Goal: Check status

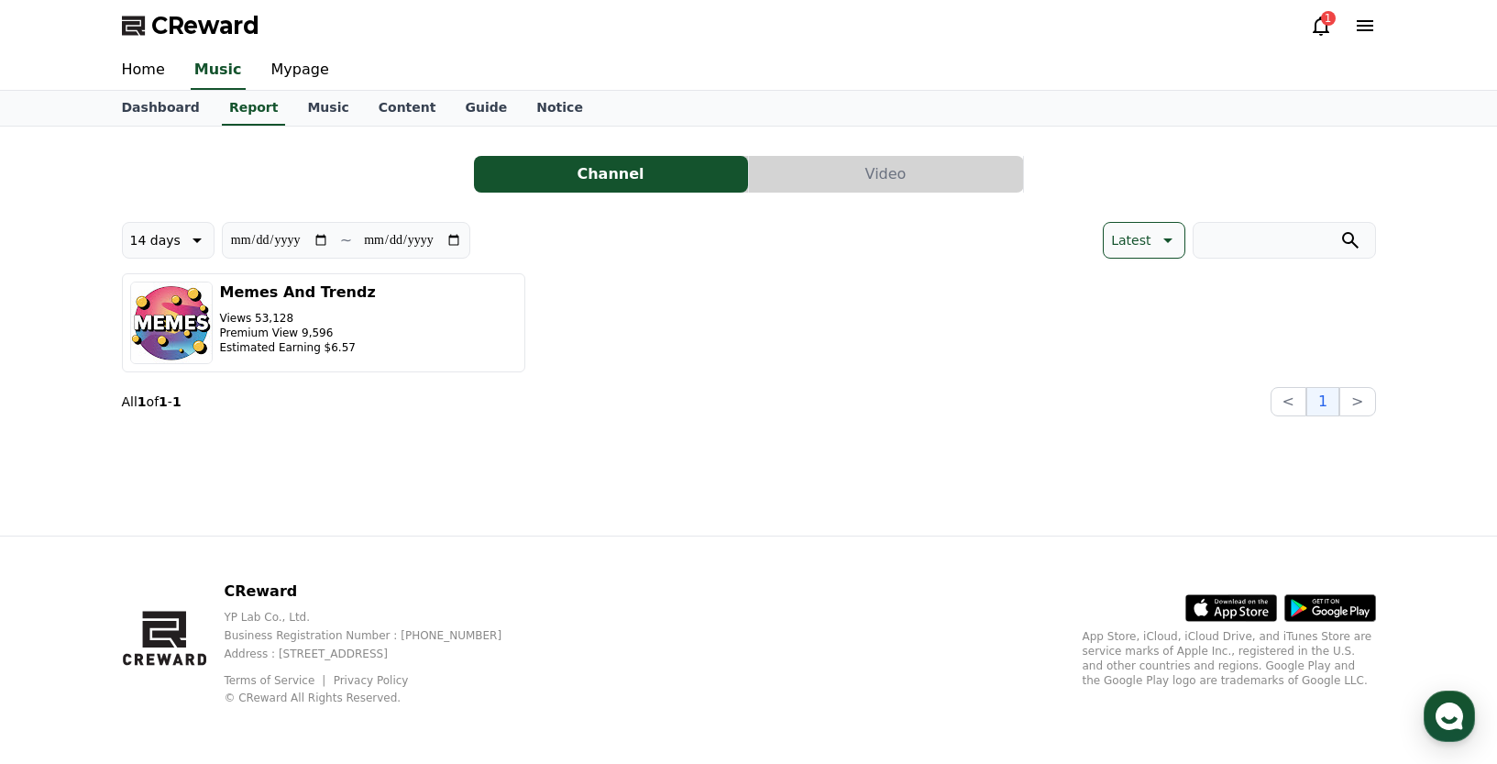
click at [1321, 19] on div "1" at bounding box center [1328, 18] width 15 height 15
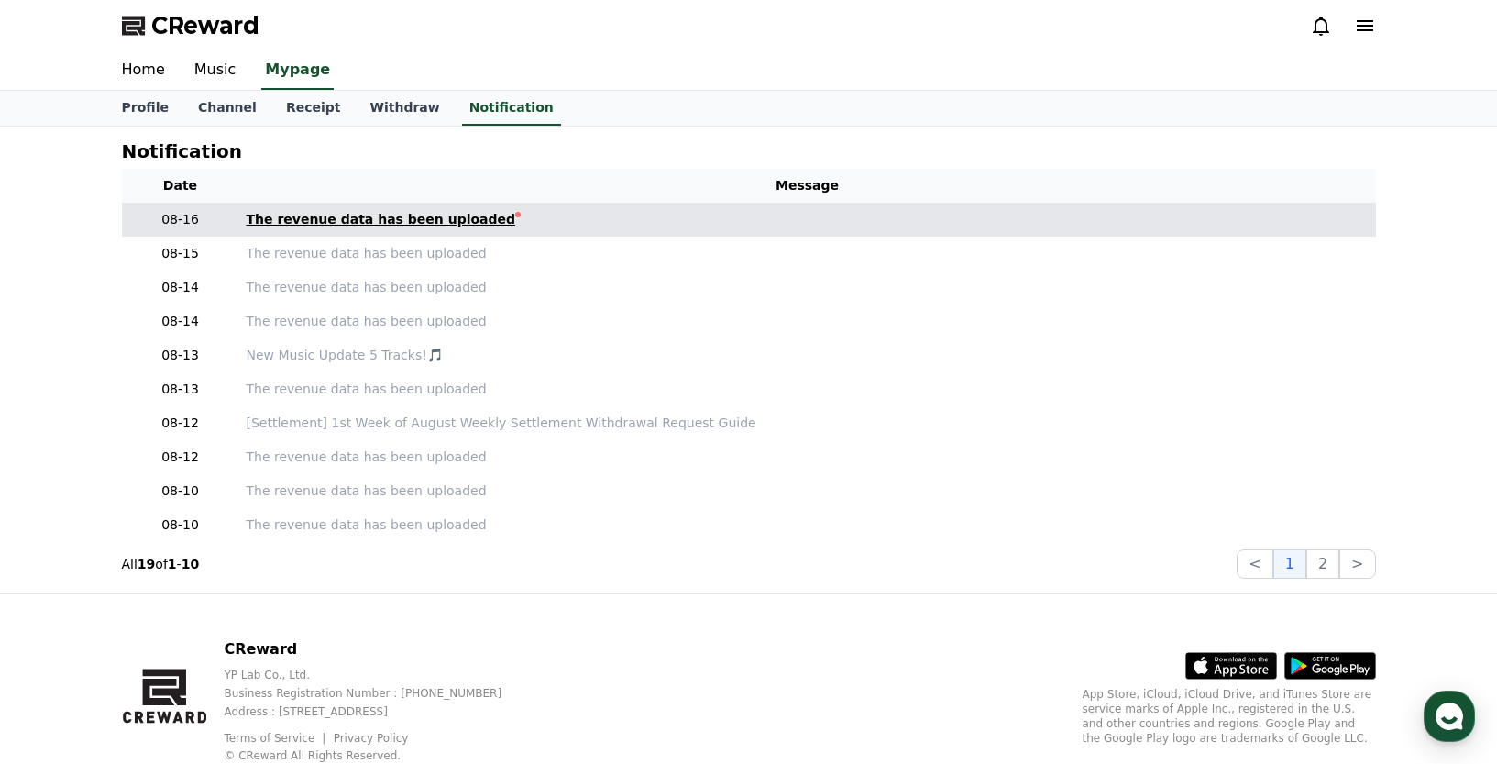
click at [459, 220] on div "The revenue data has been uploaded" at bounding box center [382, 219] width 270 height 19
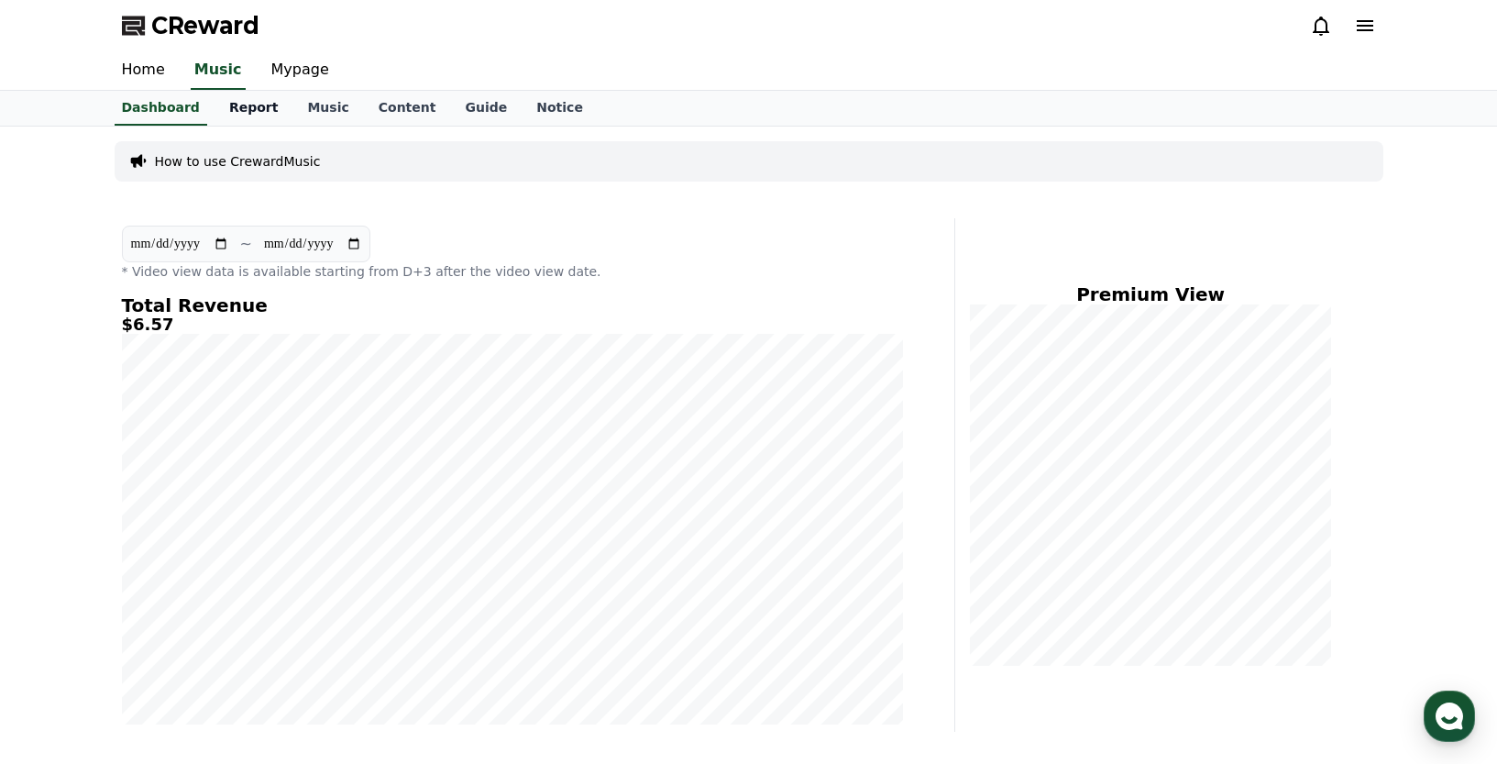
click at [240, 97] on link "Report" at bounding box center [254, 108] width 79 height 35
